Goal: Transaction & Acquisition: Purchase product/service

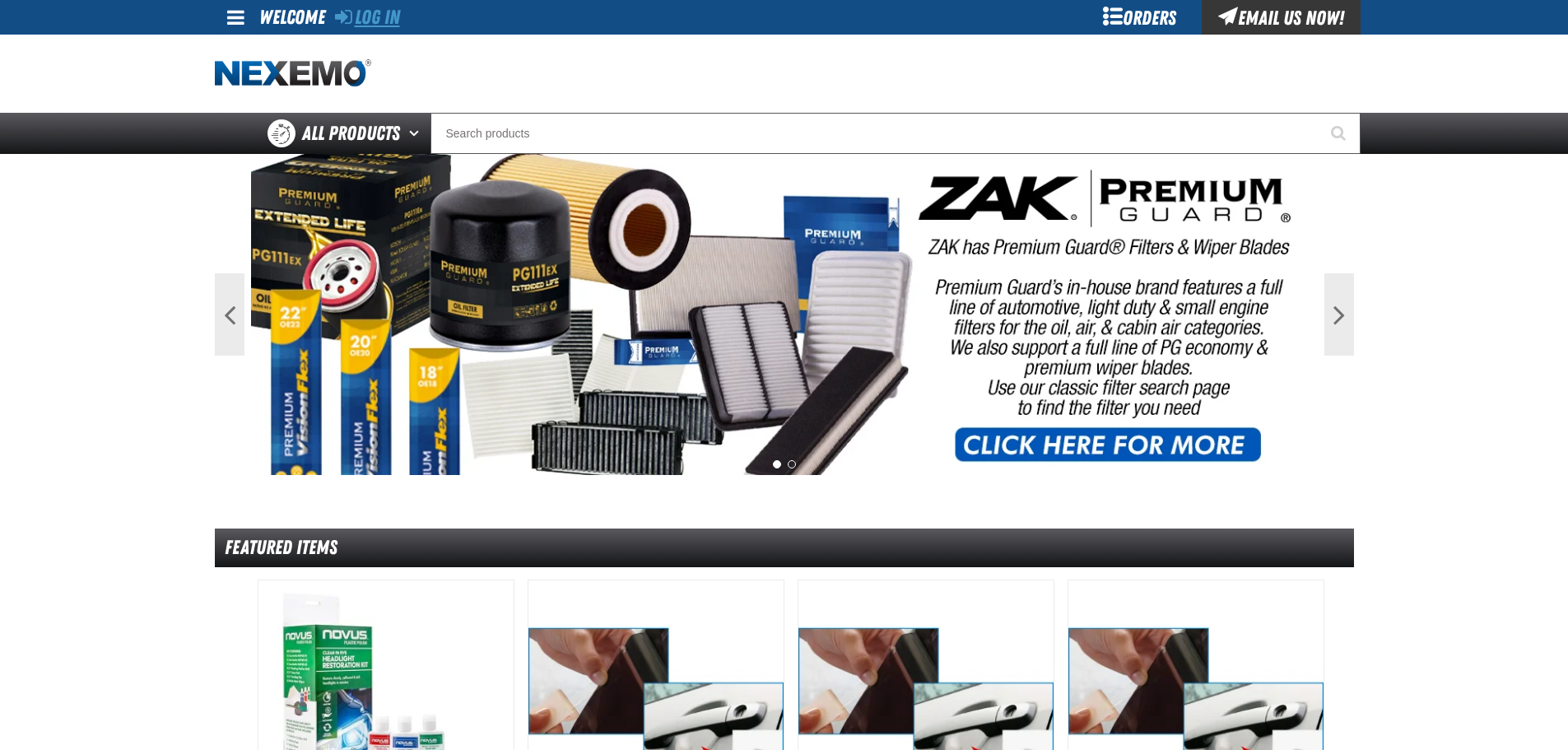
click at [375, 23] on link "Log In" at bounding box center [367, 17] width 65 height 23
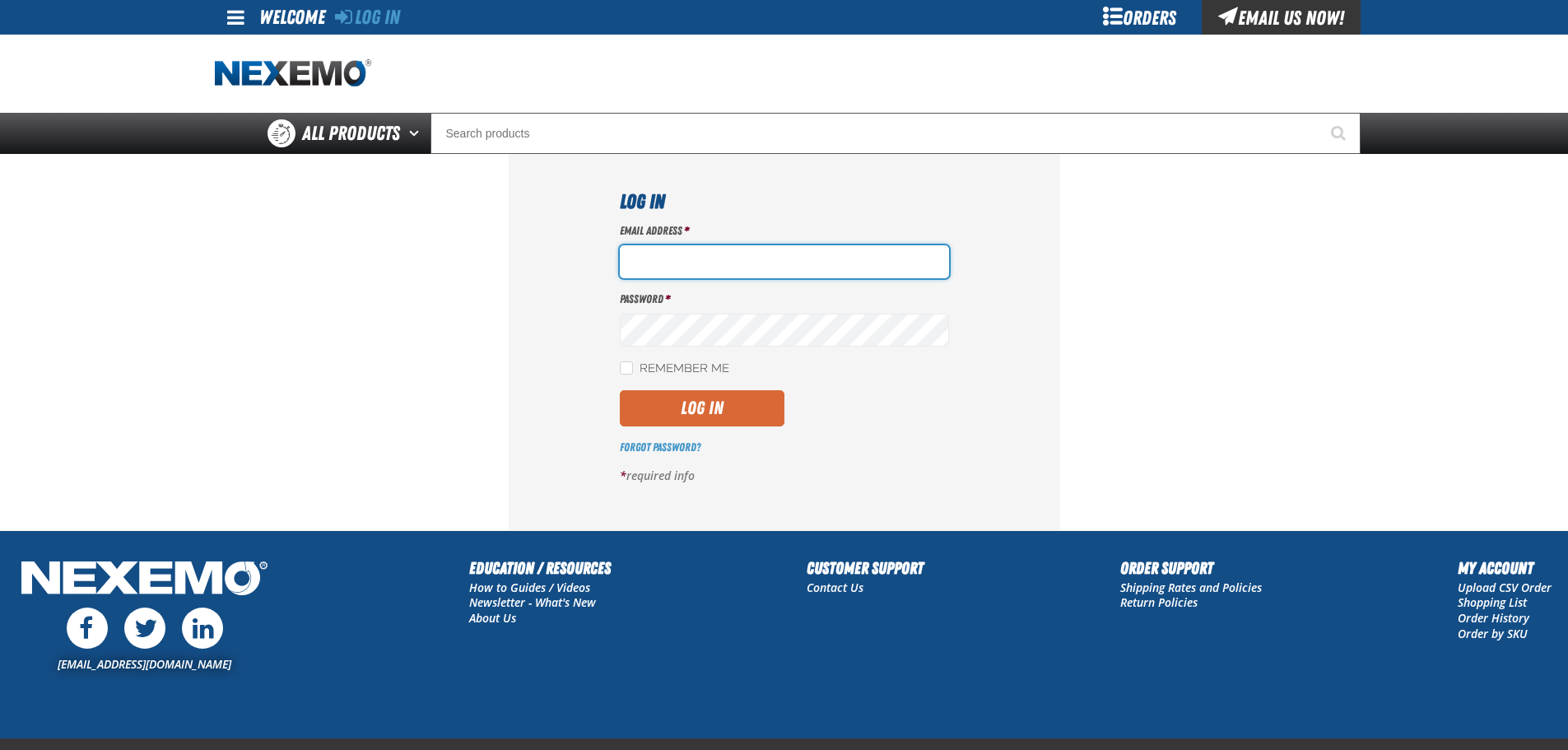
type input "bgambriel@vtaig.com"
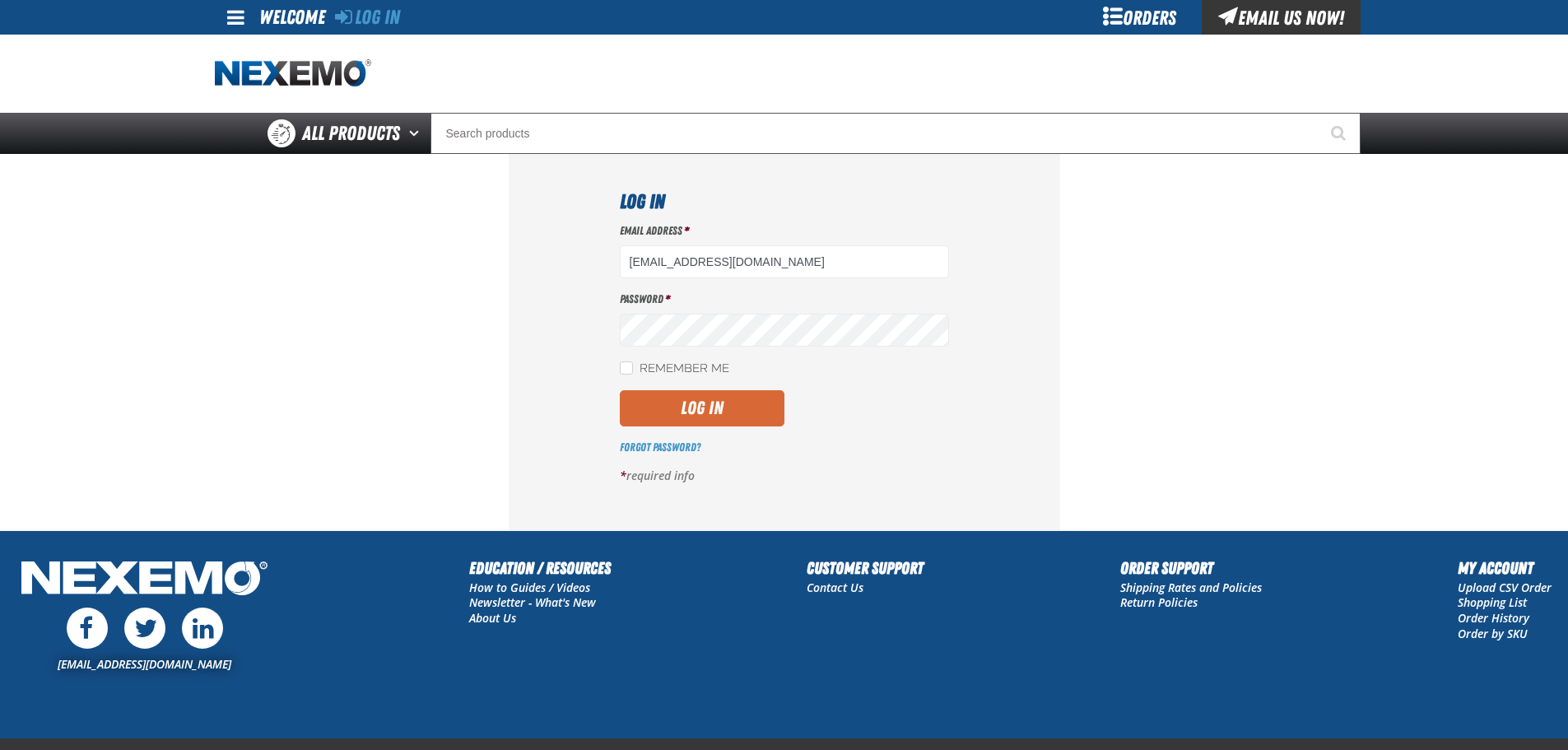
click at [719, 418] on button "Log In" at bounding box center [702, 408] width 165 height 36
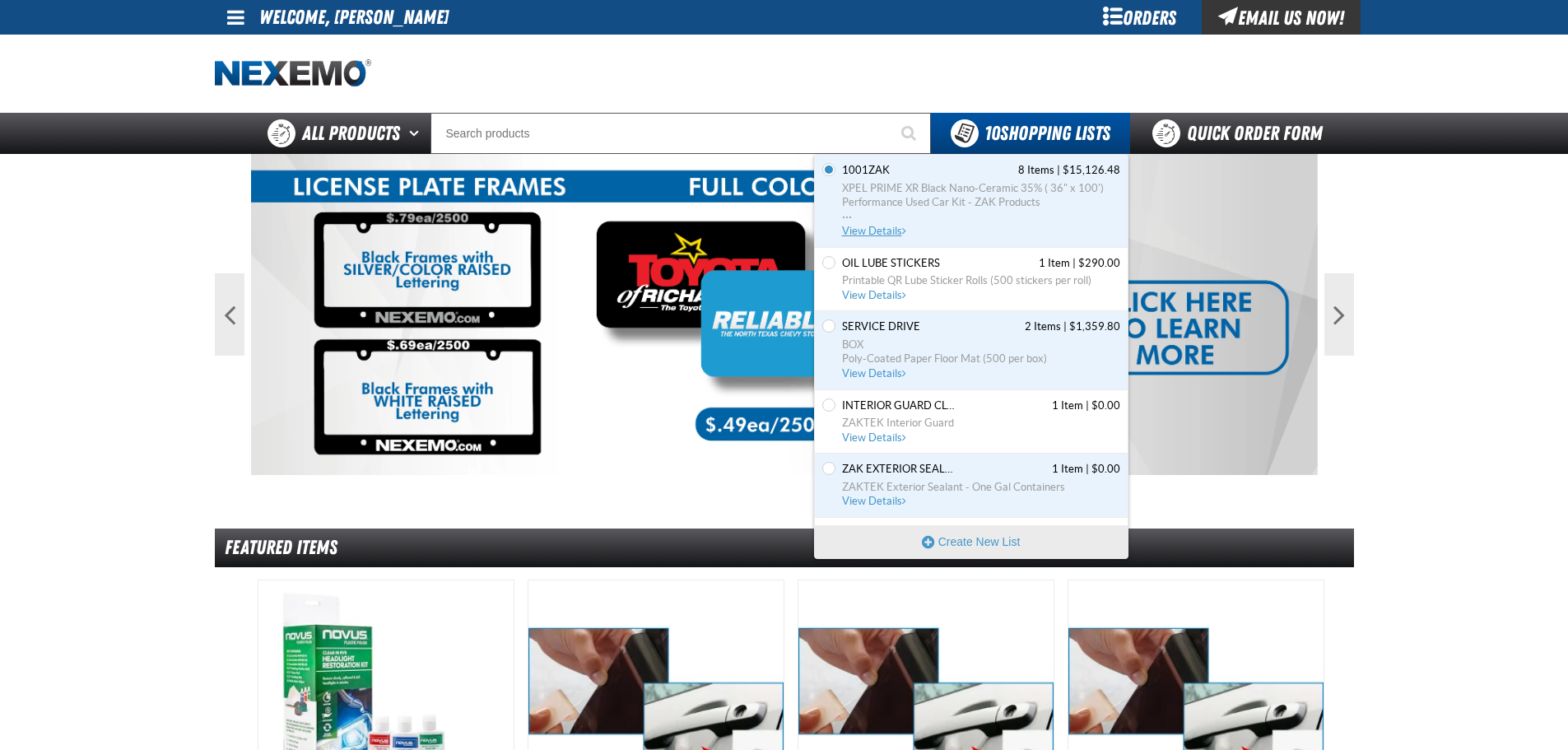
click at [869, 231] on span "View Details" at bounding box center [875, 231] width 67 height 12
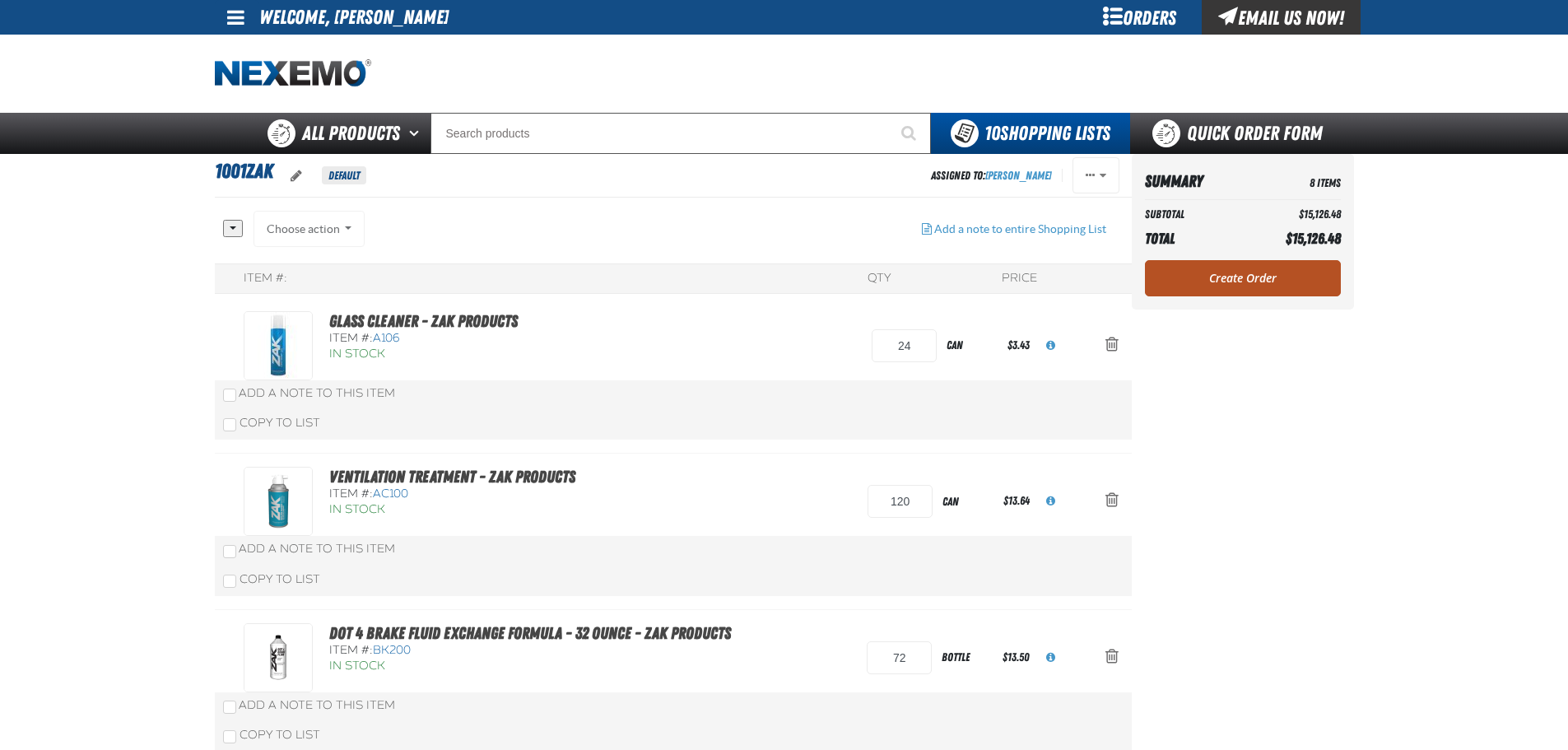
click at [1219, 287] on link "Create Order" at bounding box center [1243, 278] width 196 height 36
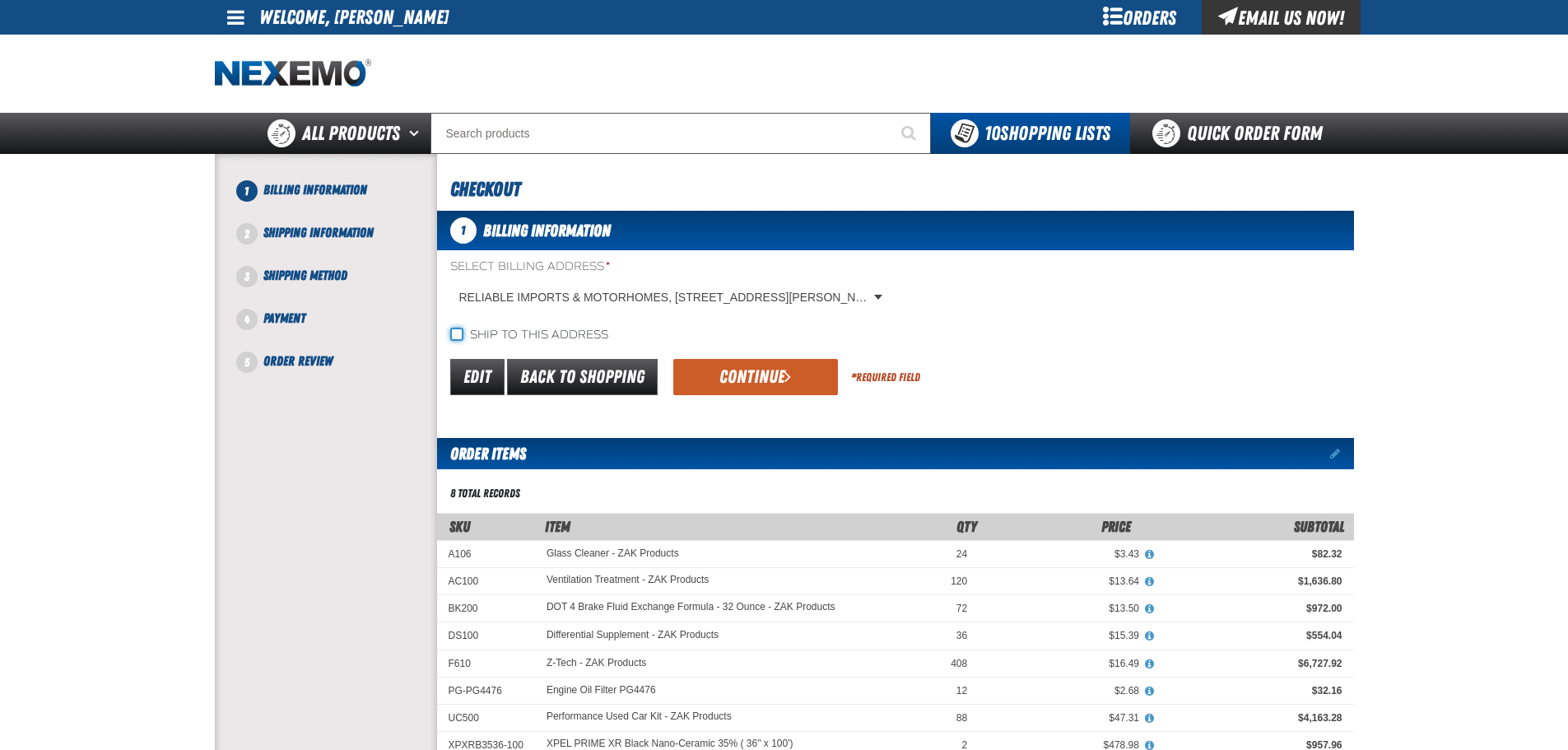
click at [451, 334] on input "Ship to this address" at bounding box center [457, 334] width 13 height 13
checkbox input "true"
click at [735, 368] on button "Continue" at bounding box center [756, 377] width 165 height 36
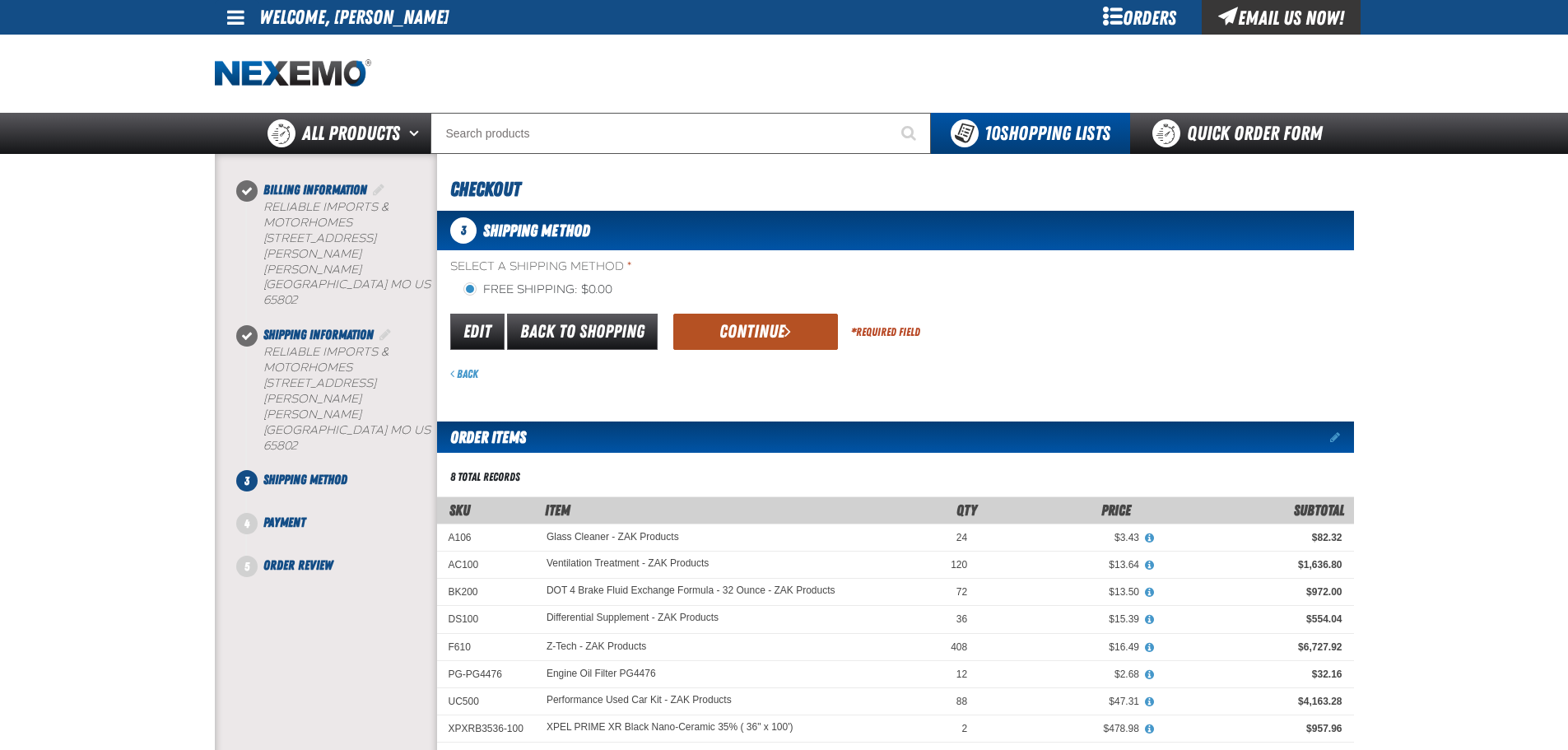
click at [763, 336] on button "Continue" at bounding box center [756, 332] width 165 height 36
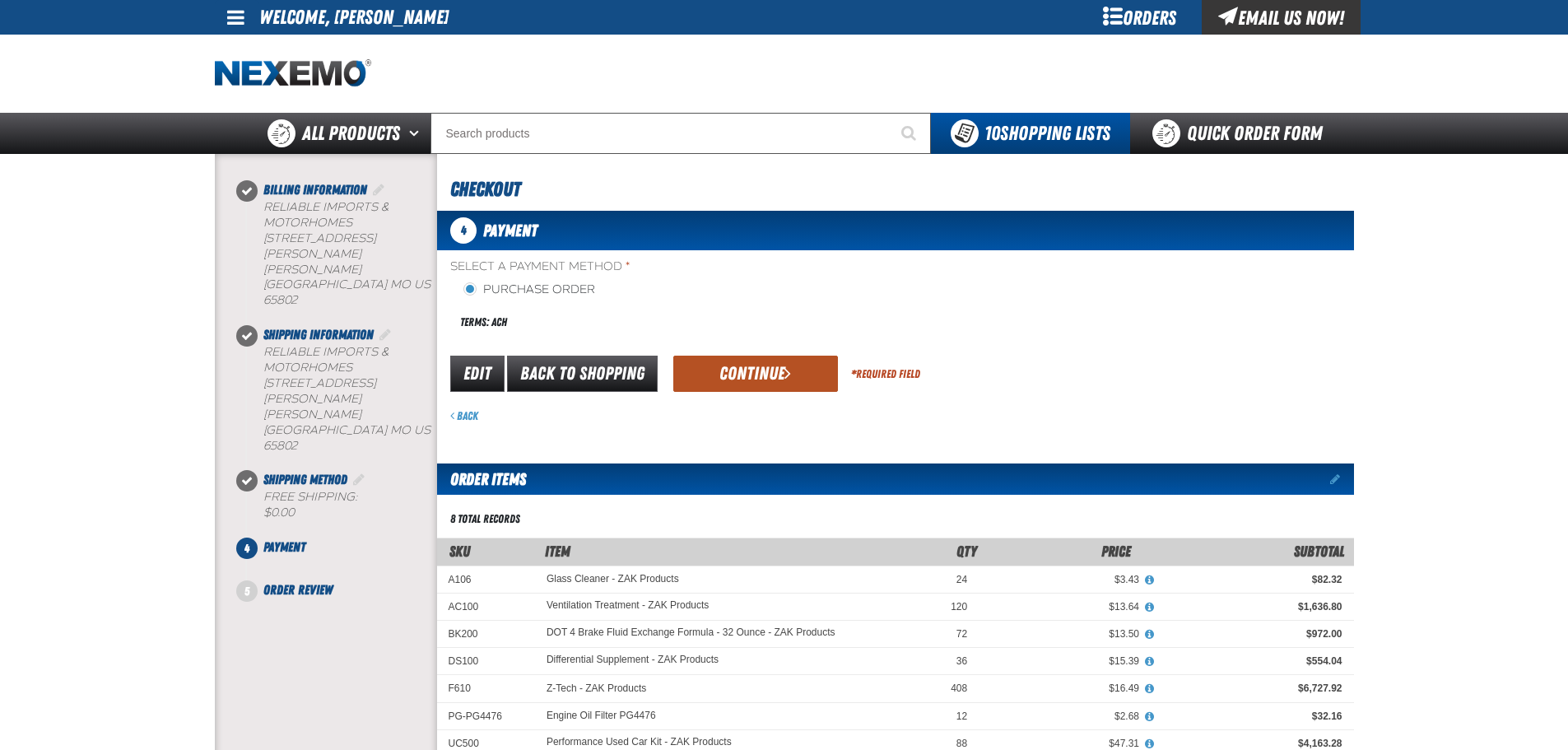
click at [767, 369] on button "Continue" at bounding box center [756, 374] width 165 height 36
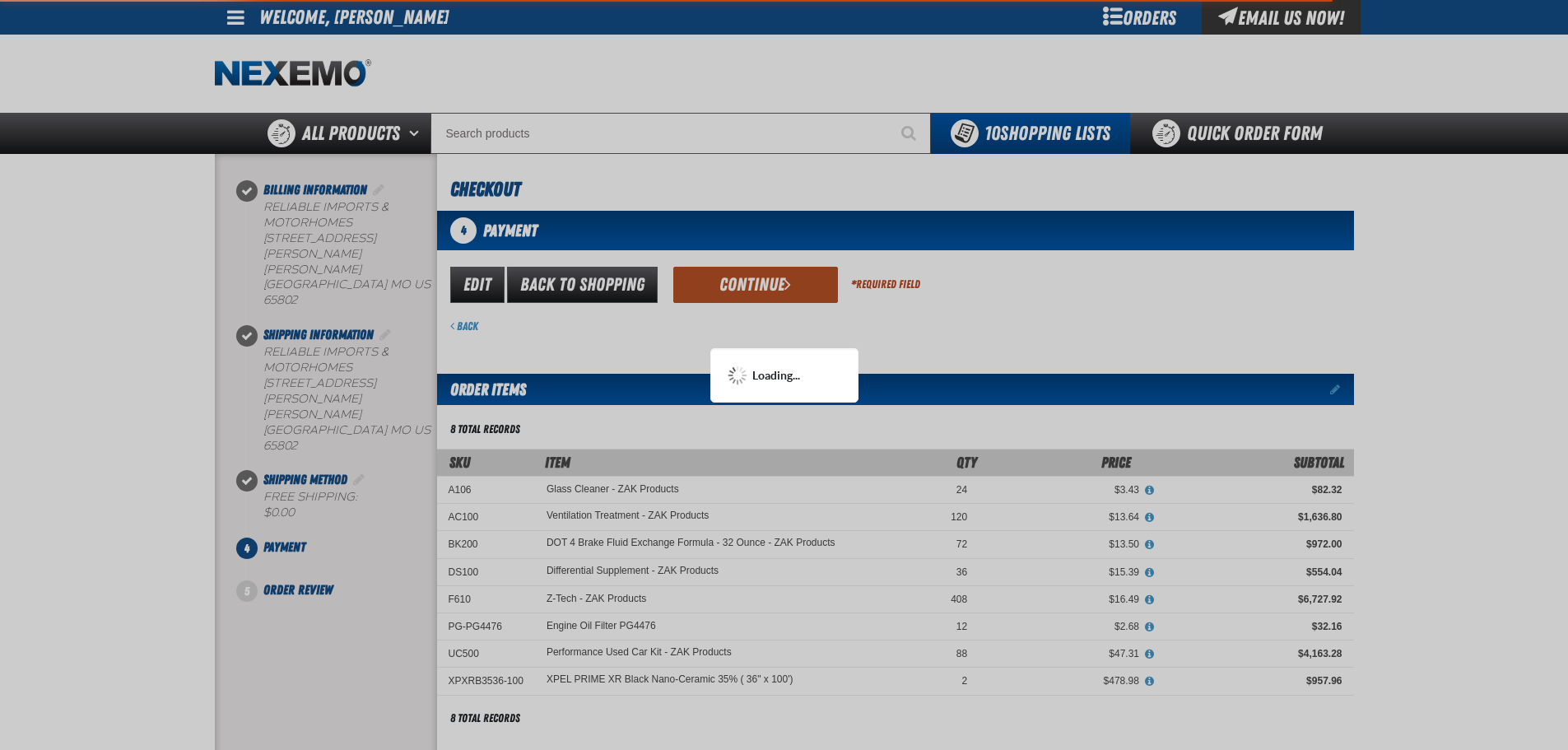
scroll to position [247, 0]
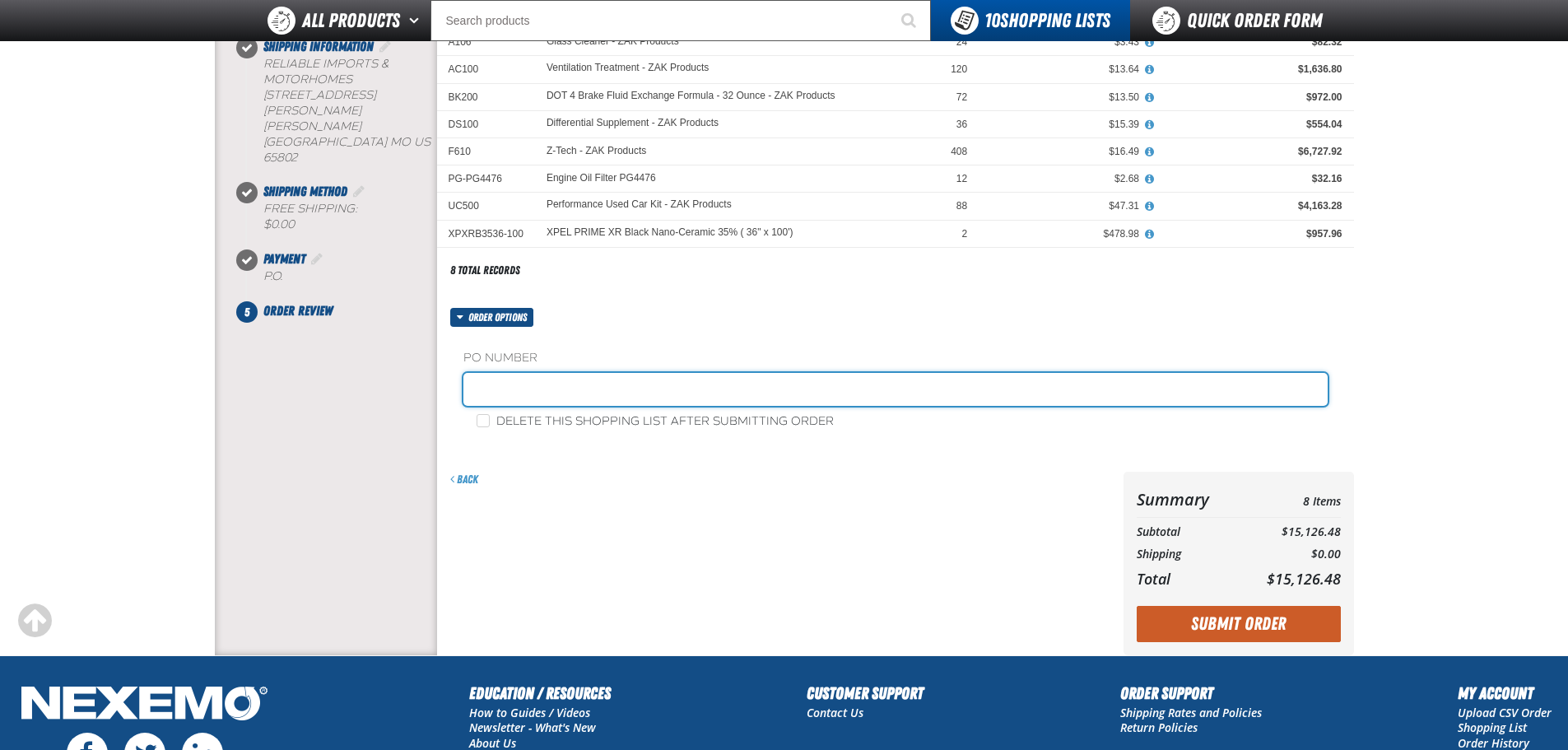
click at [604, 390] on input "text" at bounding box center [895, 389] width 864 height 33
type input "1002ZAK"
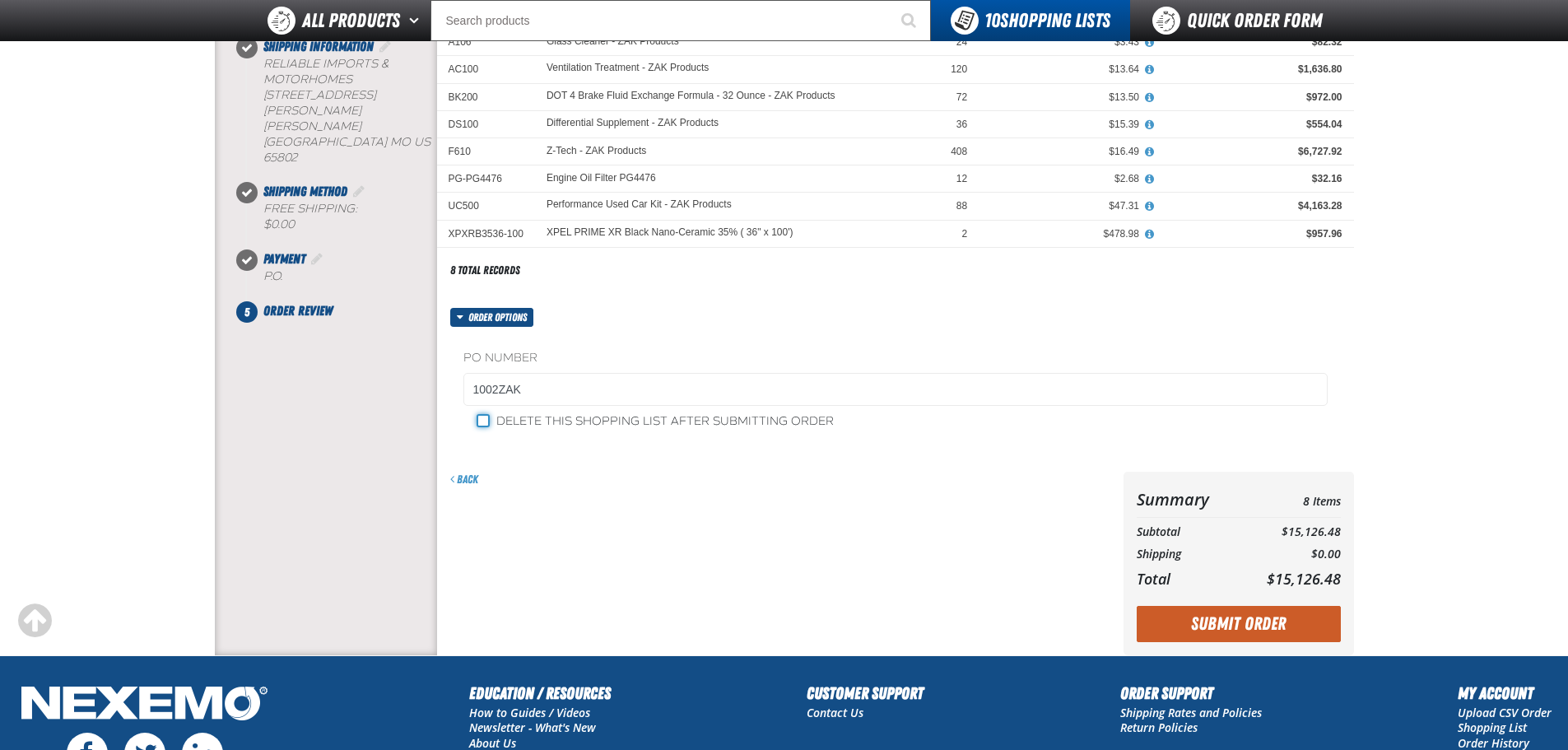
click at [487, 414] on input "Delete this shopping list after submitting order" at bounding box center [483, 420] width 13 height 13
checkbox input "true"
click at [1232, 618] on button "Submit Order" at bounding box center [1238, 624] width 204 height 36
